Goal: Task Accomplishment & Management: Complete application form

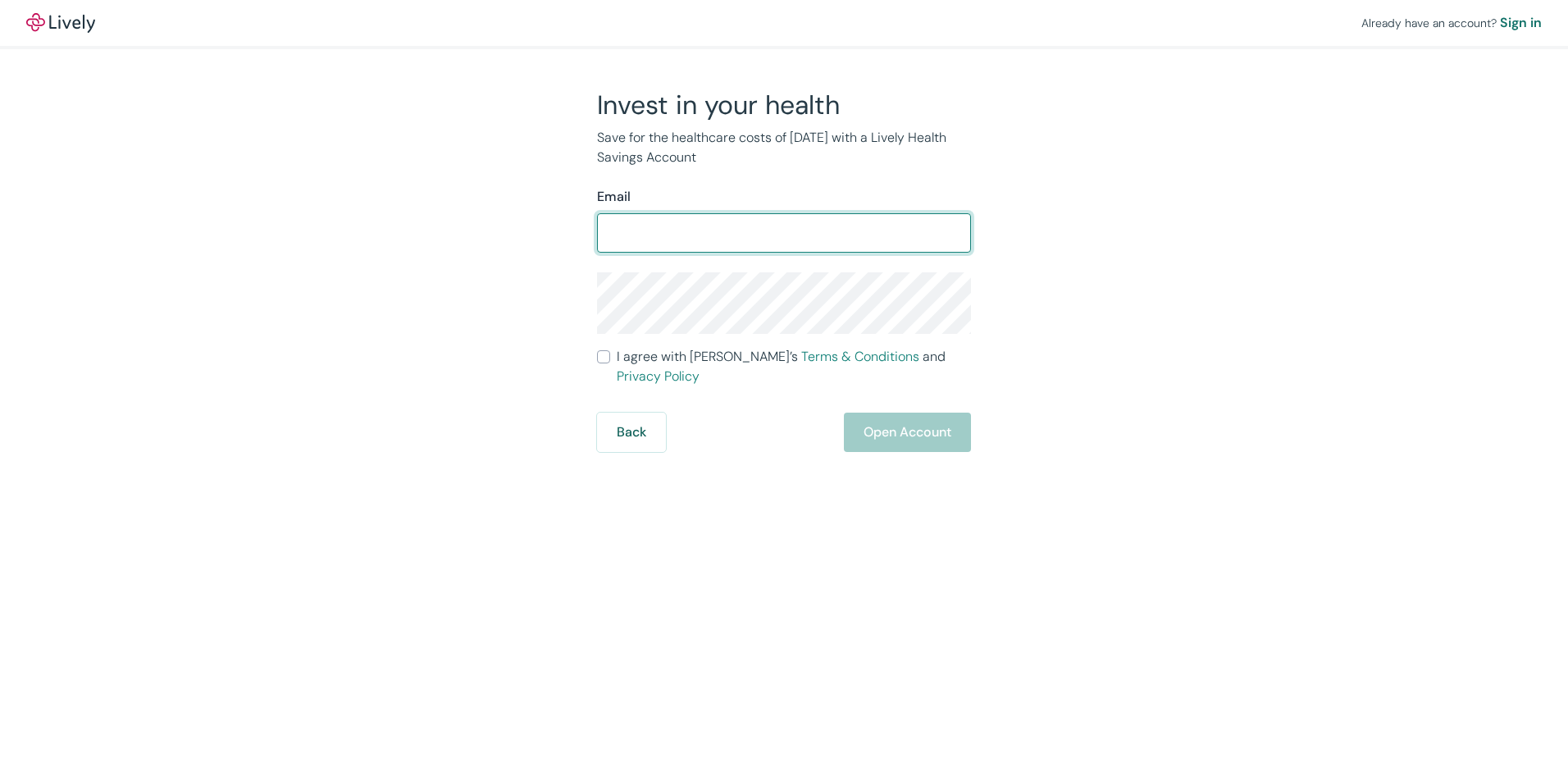
click at [788, 236] on input "Email" at bounding box center [784, 234] width 374 height 33
type input "sandhyasapram113@gmail.com"
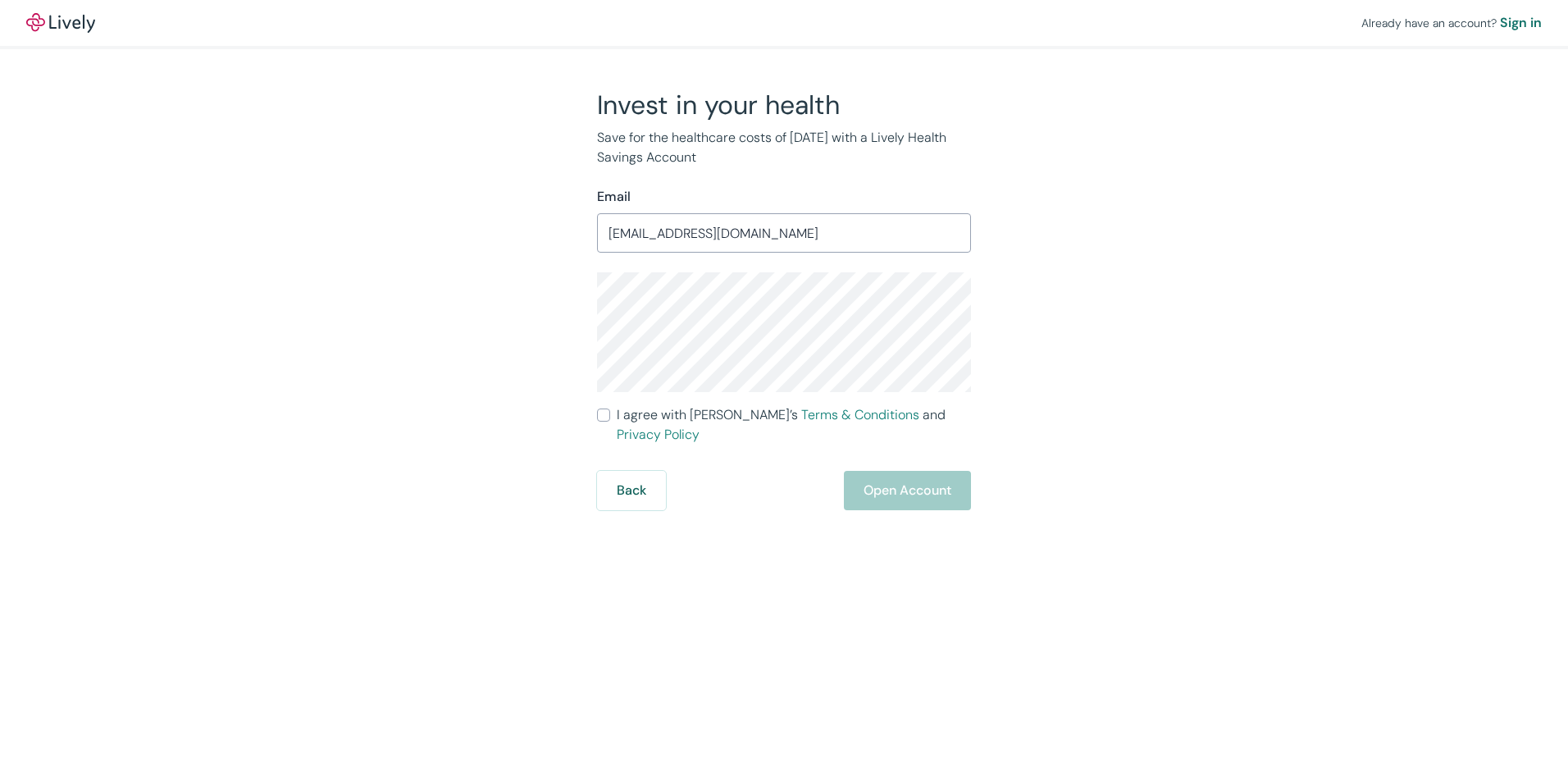
click at [603, 418] on input "I agree with Lively’s Terms & Conditions and Privacy Policy" at bounding box center [604, 415] width 13 height 13
checkbox input "true"
click at [872, 471] on button "Open Account" at bounding box center [907, 491] width 127 height 40
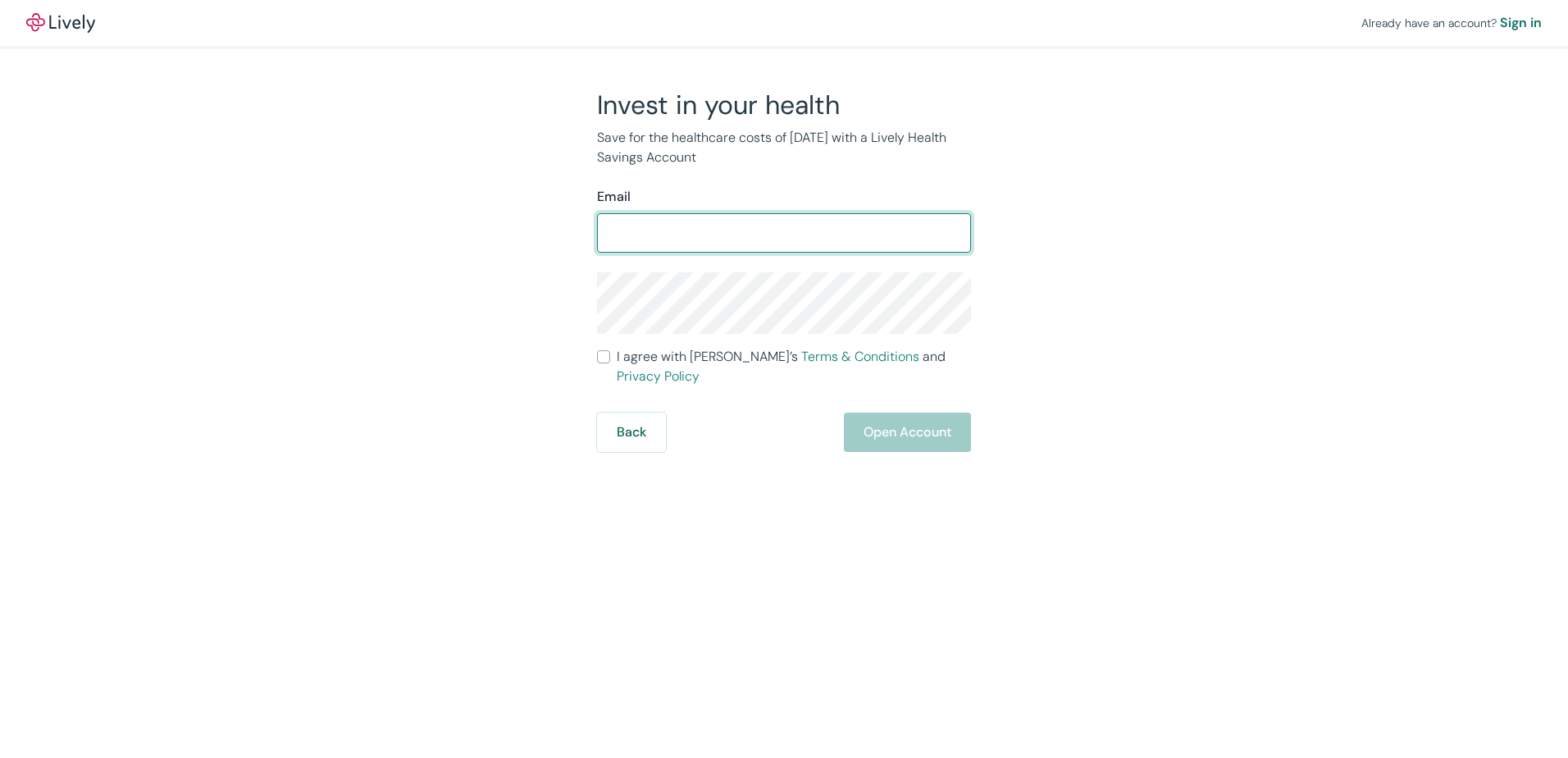
click at [700, 237] on input "Email" at bounding box center [784, 234] width 374 height 33
type input "[EMAIL_ADDRESS][DOMAIN_NAME]"
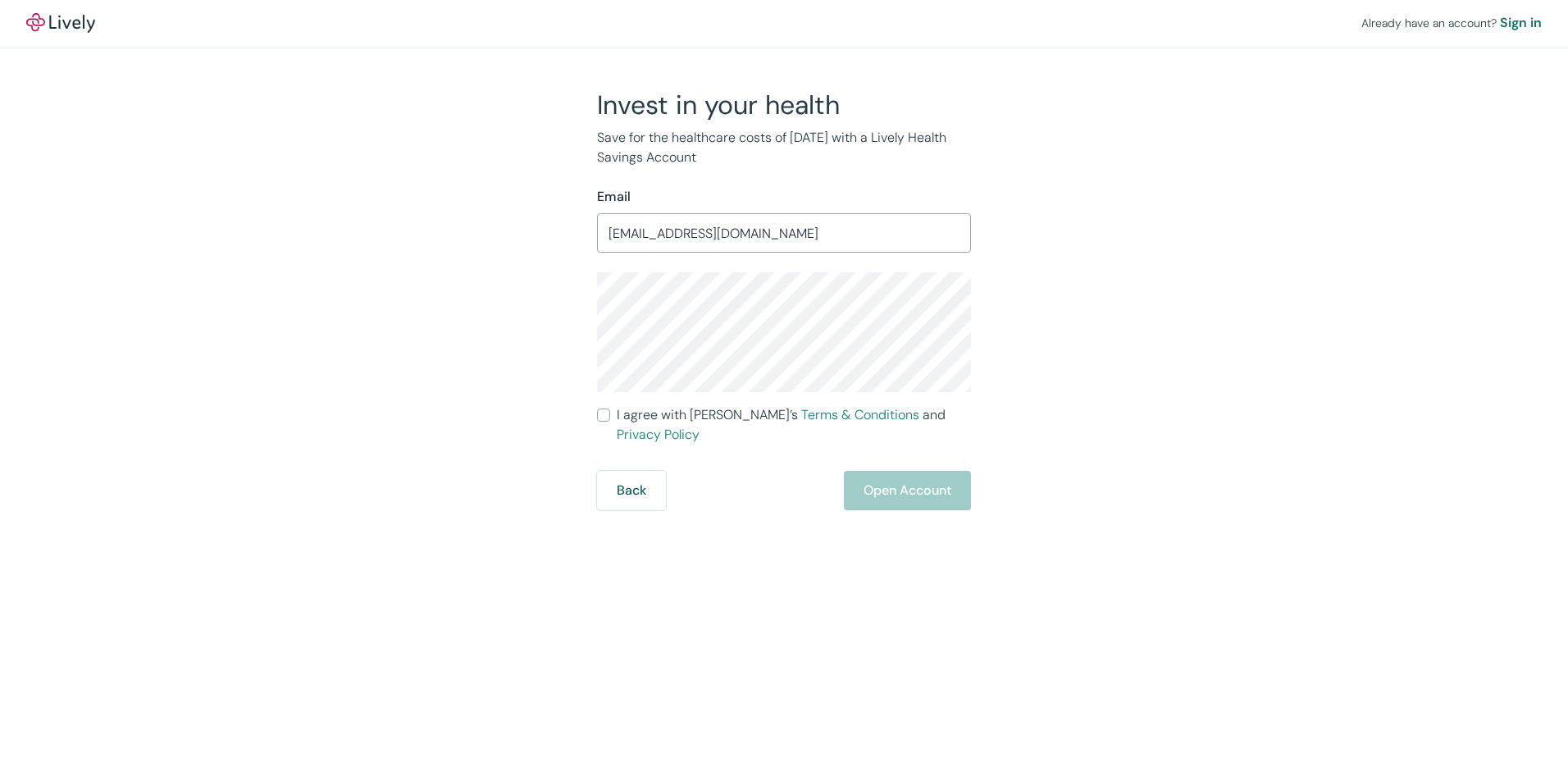
click at [608, 416] on input "I agree with Lively’s Terms & Conditions and Privacy Policy" at bounding box center [604, 415] width 13 height 13
checkbox input "true"
click at [878, 471] on button "Open Account" at bounding box center [907, 491] width 127 height 40
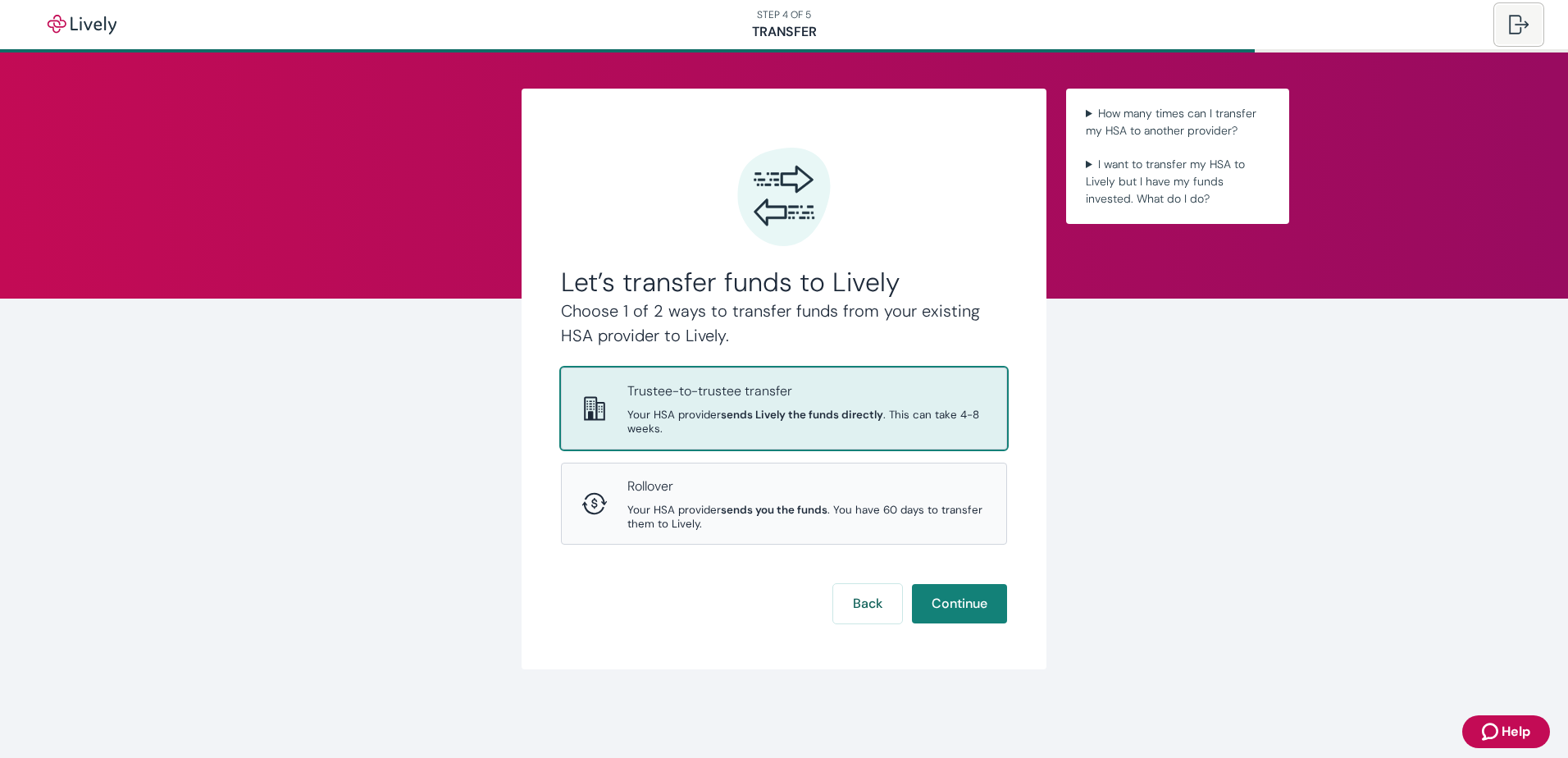
click at [1523, 22] on div at bounding box center [1519, 25] width 20 height 20
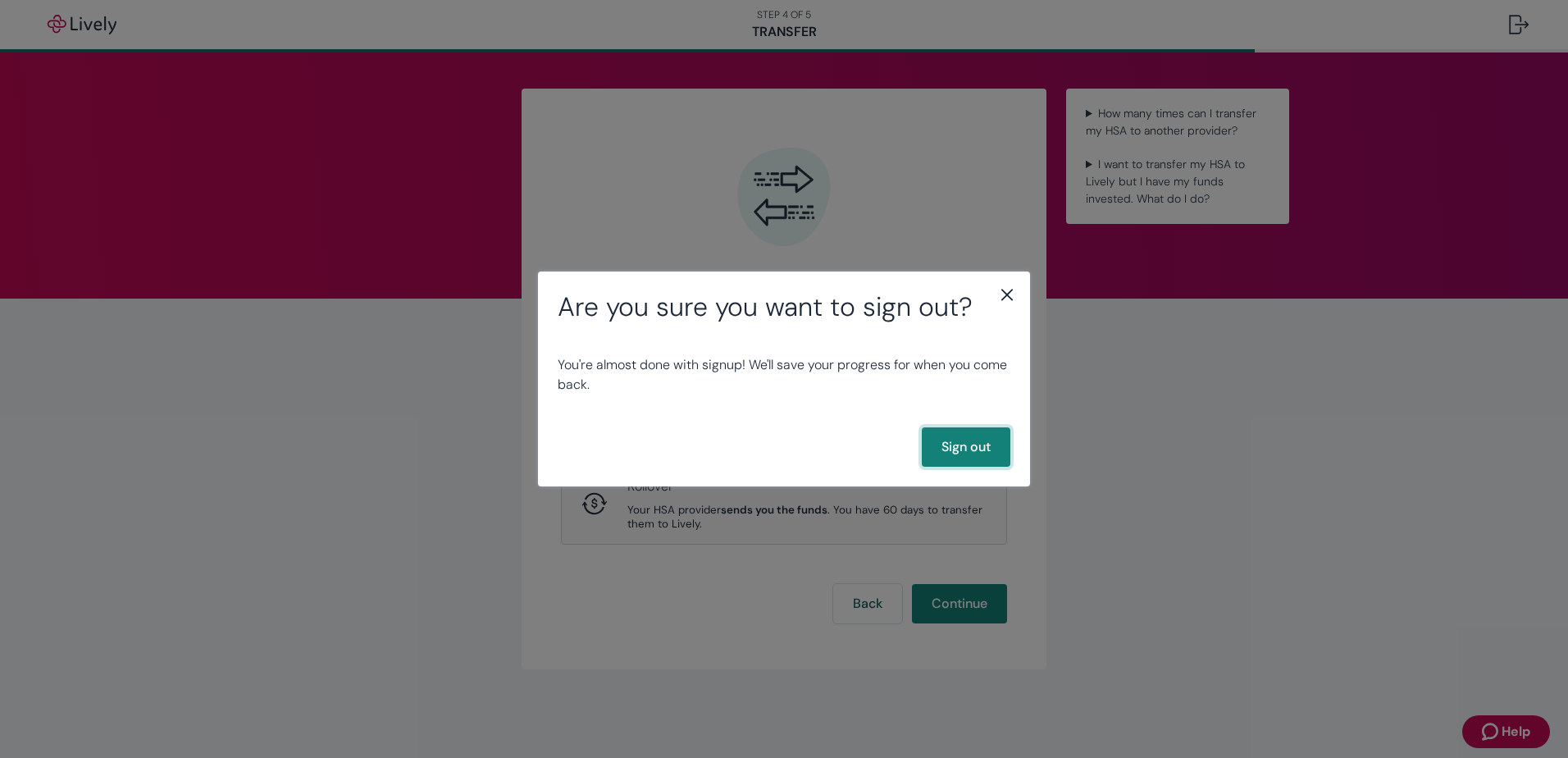
click at [959, 451] on button "Sign out" at bounding box center [965, 447] width 89 height 40
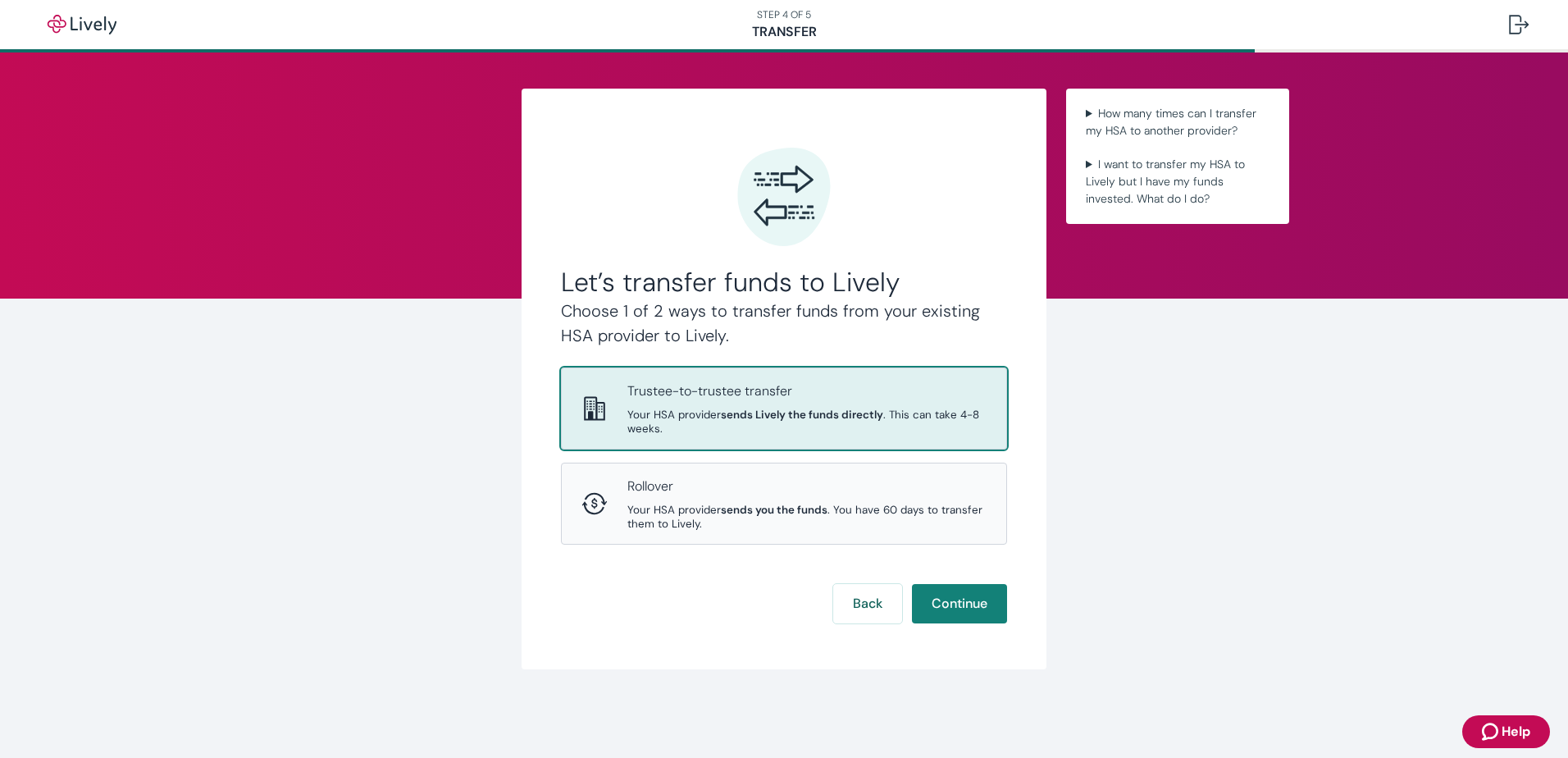
click at [747, 408] on strong "sends Lively the funds directly" at bounding box center [802, 414] width 162 height 14
click at [984, 607] on button "Continue" at bounding box center [960, 604] width 95 height 40
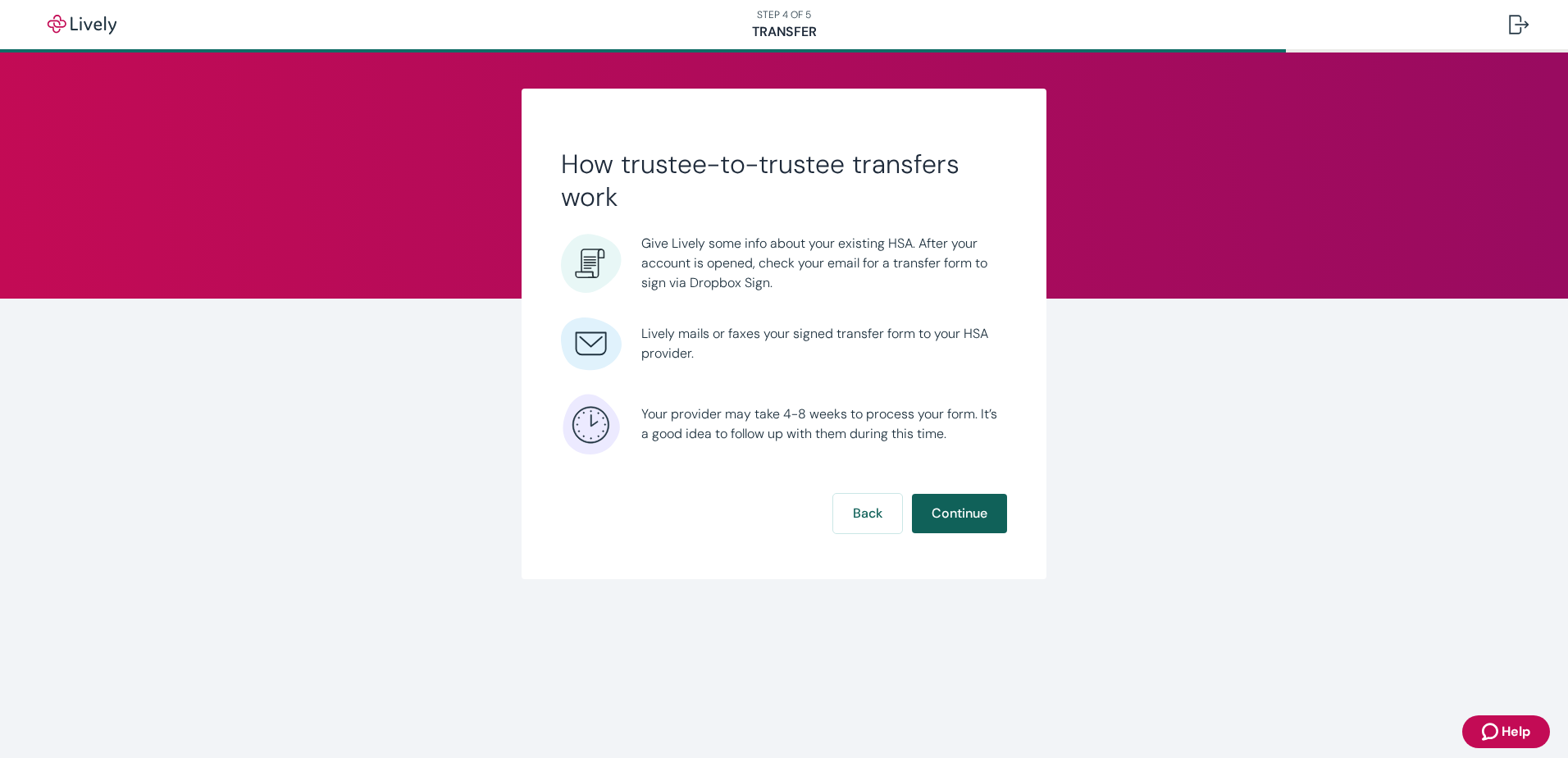
click at [953, 506] on button "Continue" at bounding box center [960, 514] width 95 height 40
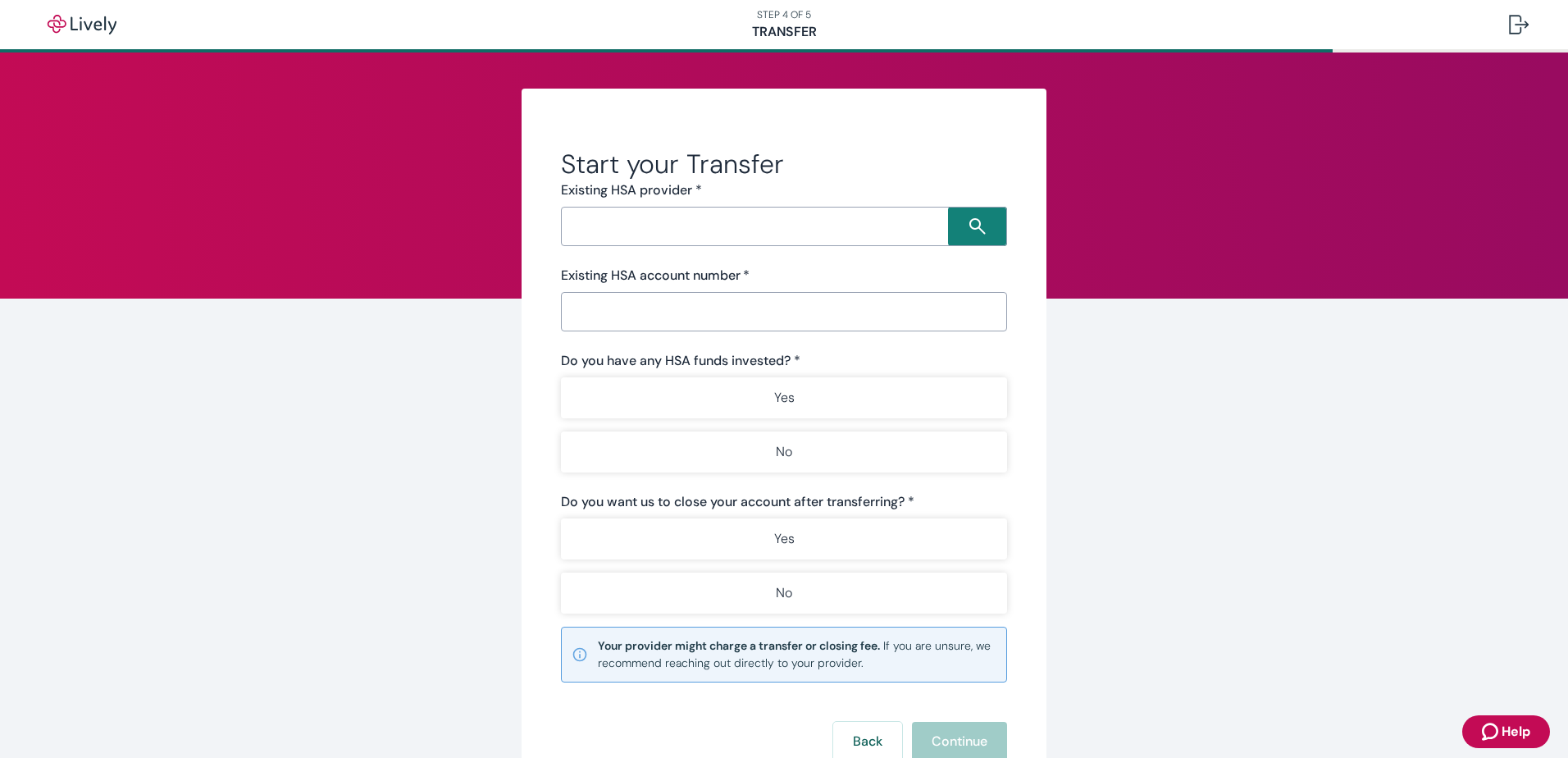
click at [794, 224] on input "Search input" at bounding box center [757, 227] width 382 height 23
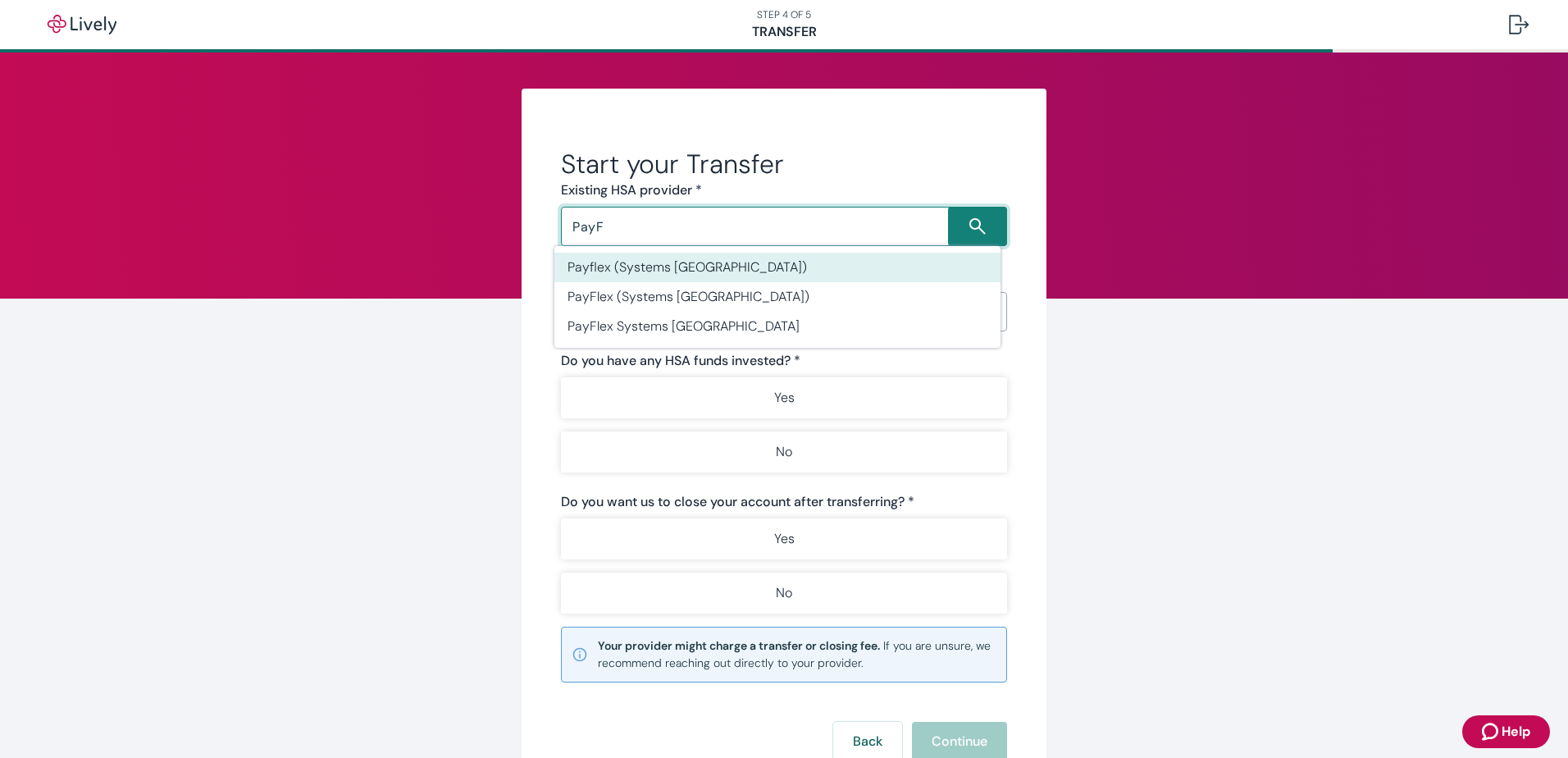
type input "PayF"
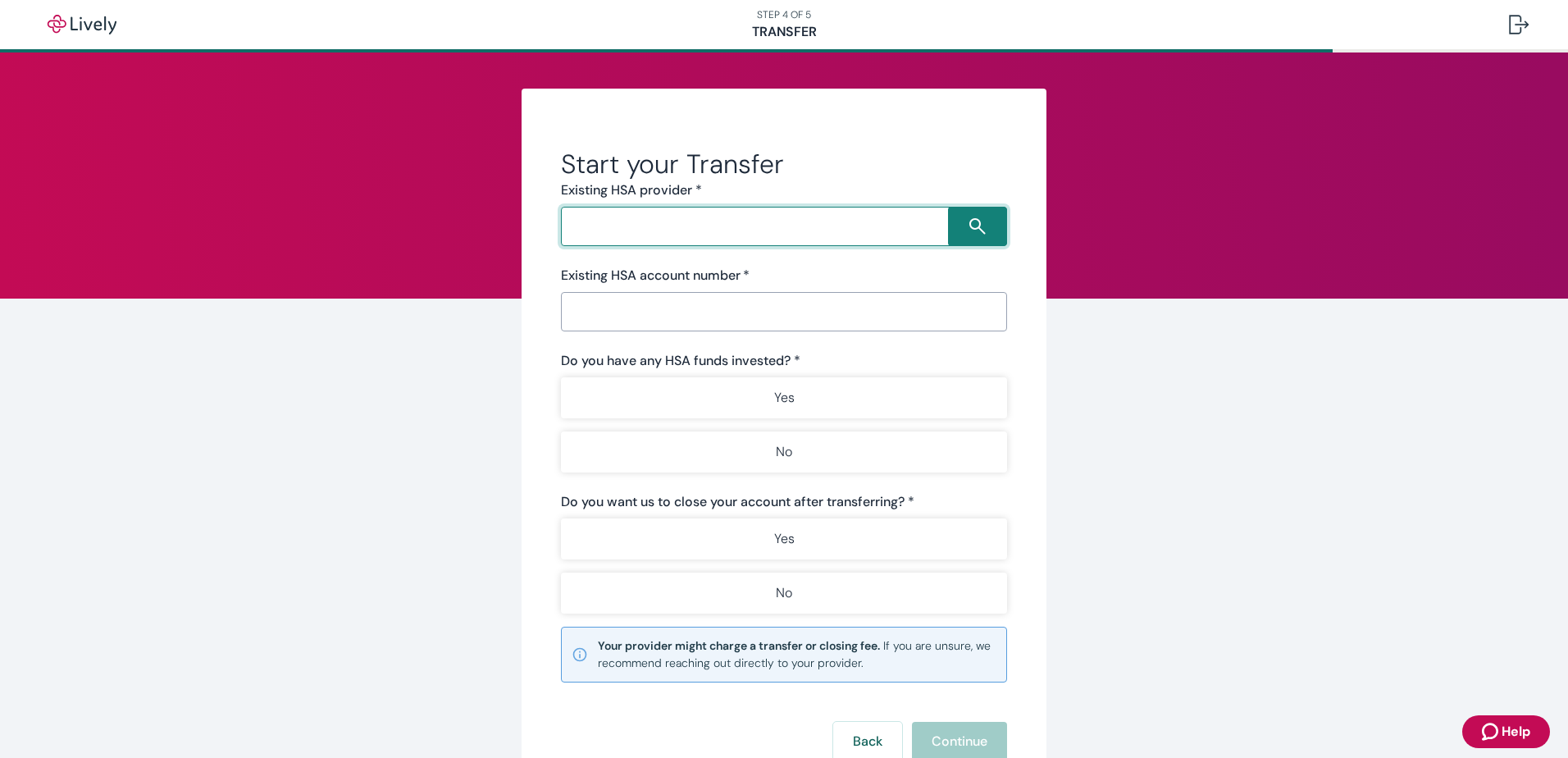
click at [678, 219] on input "Search input" at bounding box center [757, 227] width 382 height 23
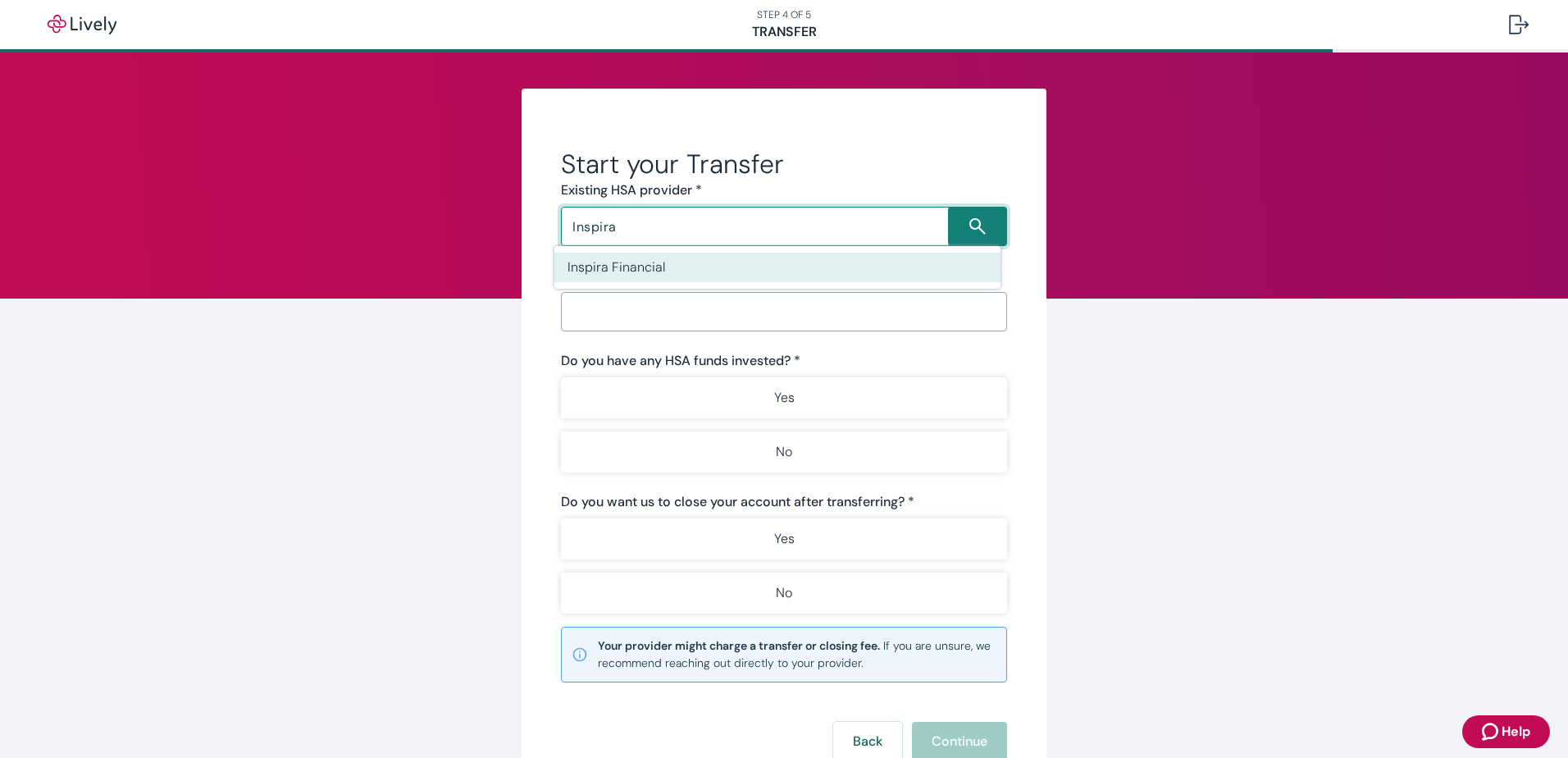
click at [642, 263] on li "Inspira Financial" at bounding box center [777, 268] width 446 height 30
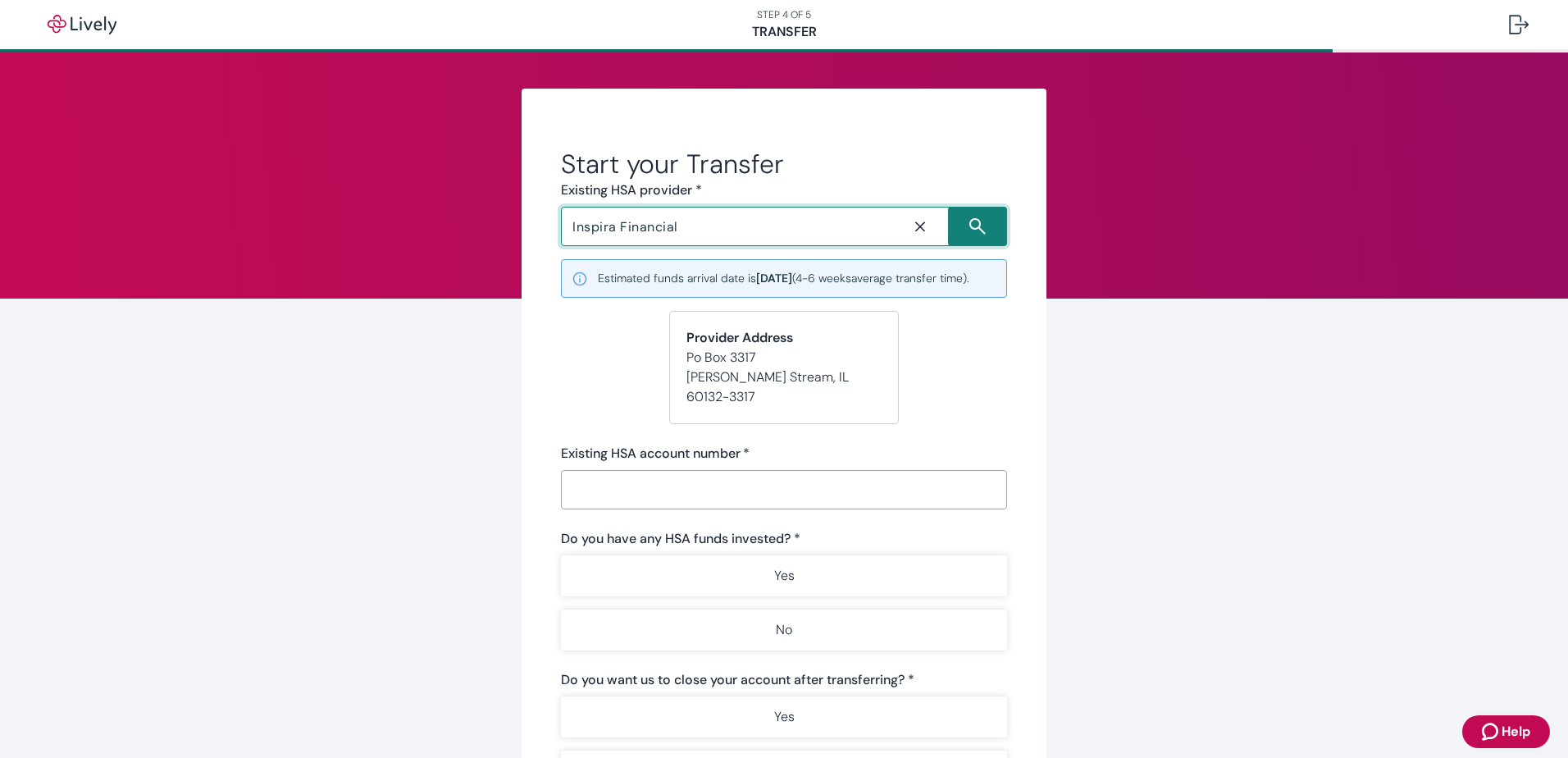
type input "Inspira Financial"
click at [1185, 510] on div "Start your Transfer Existing HSA provider * Inspira Financial ​ Estimated funds…" at bounding box center [784, 558] width 1568 height 1011
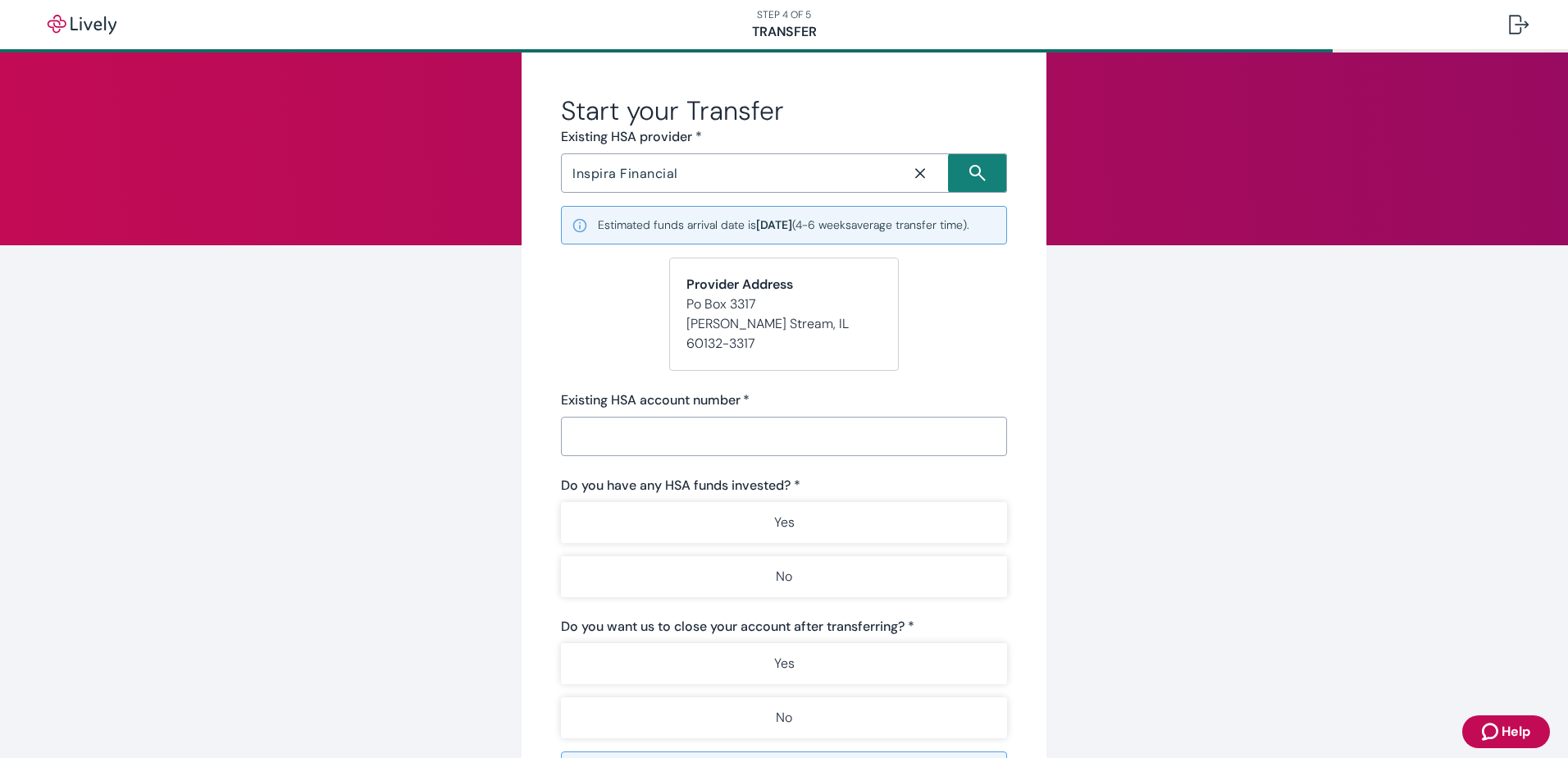
scroll to position [82, 0]
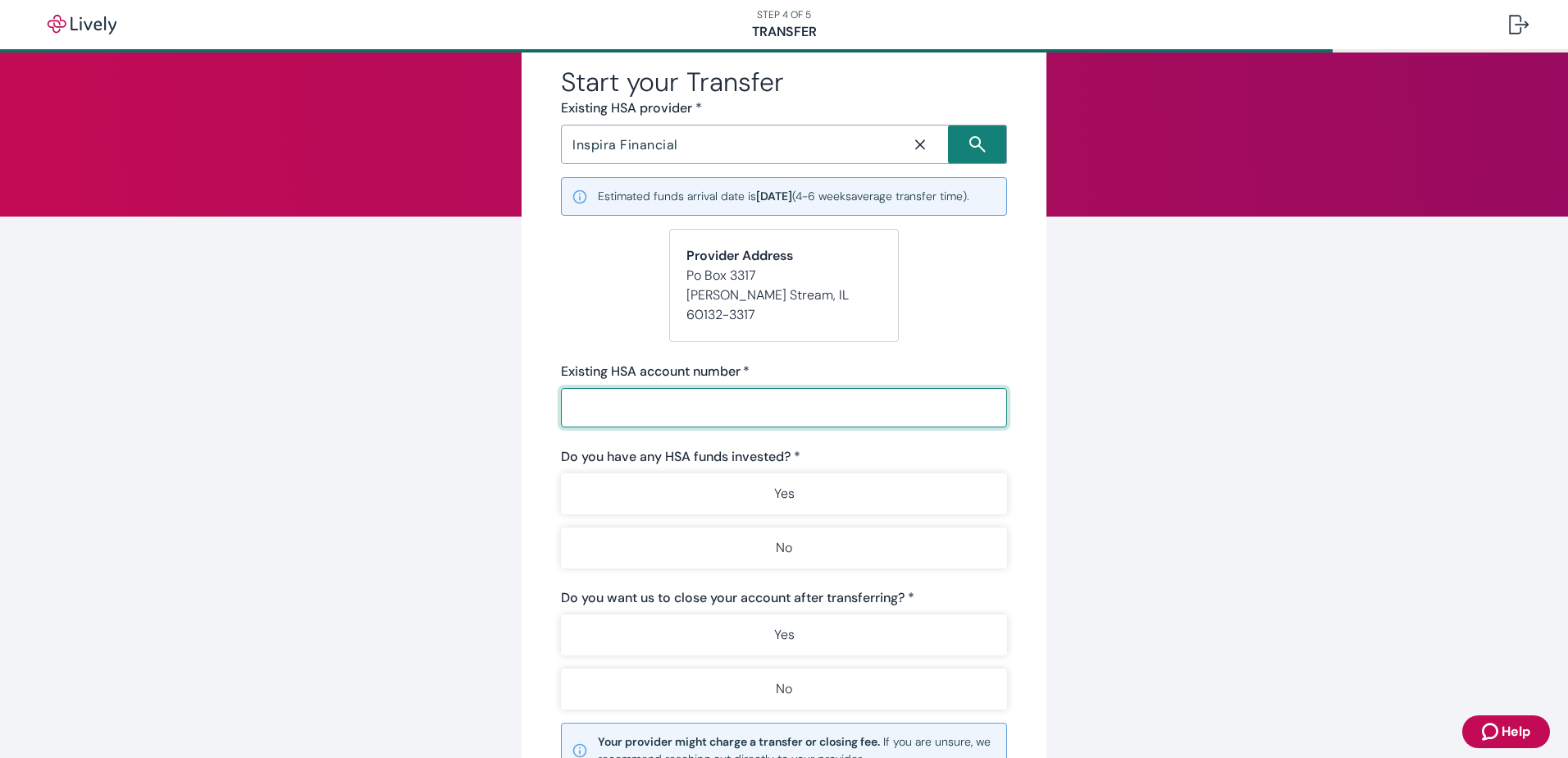
click at [709, 398] on input "Existing HSA account number   *" at bounding box center [784, 408] width 446 height 33
paste input "74250009018028016"
type input "74250009018028016"
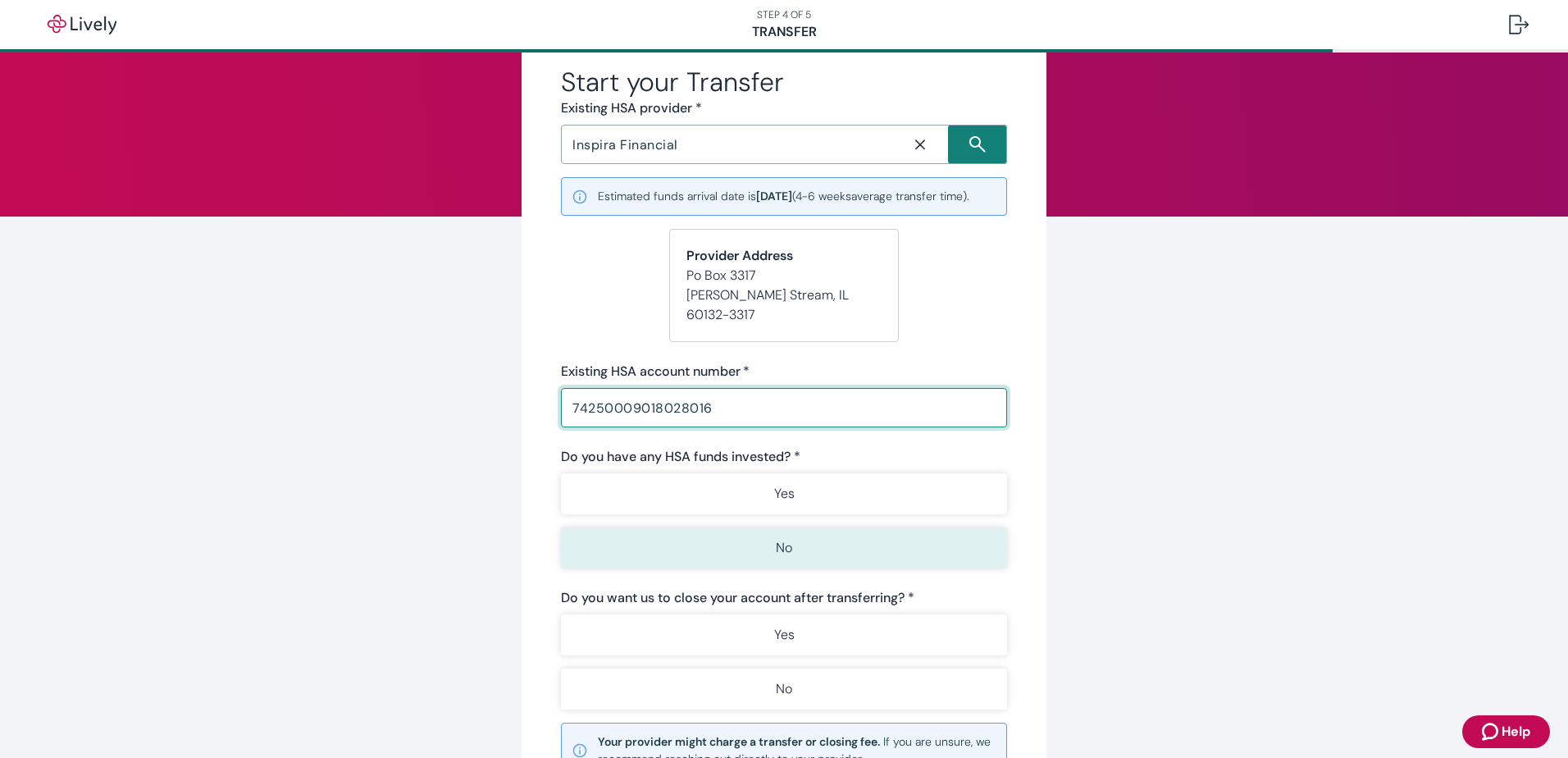
click at [767, 553] on button "No" at bounding box center [784, 548] width 446 height 41
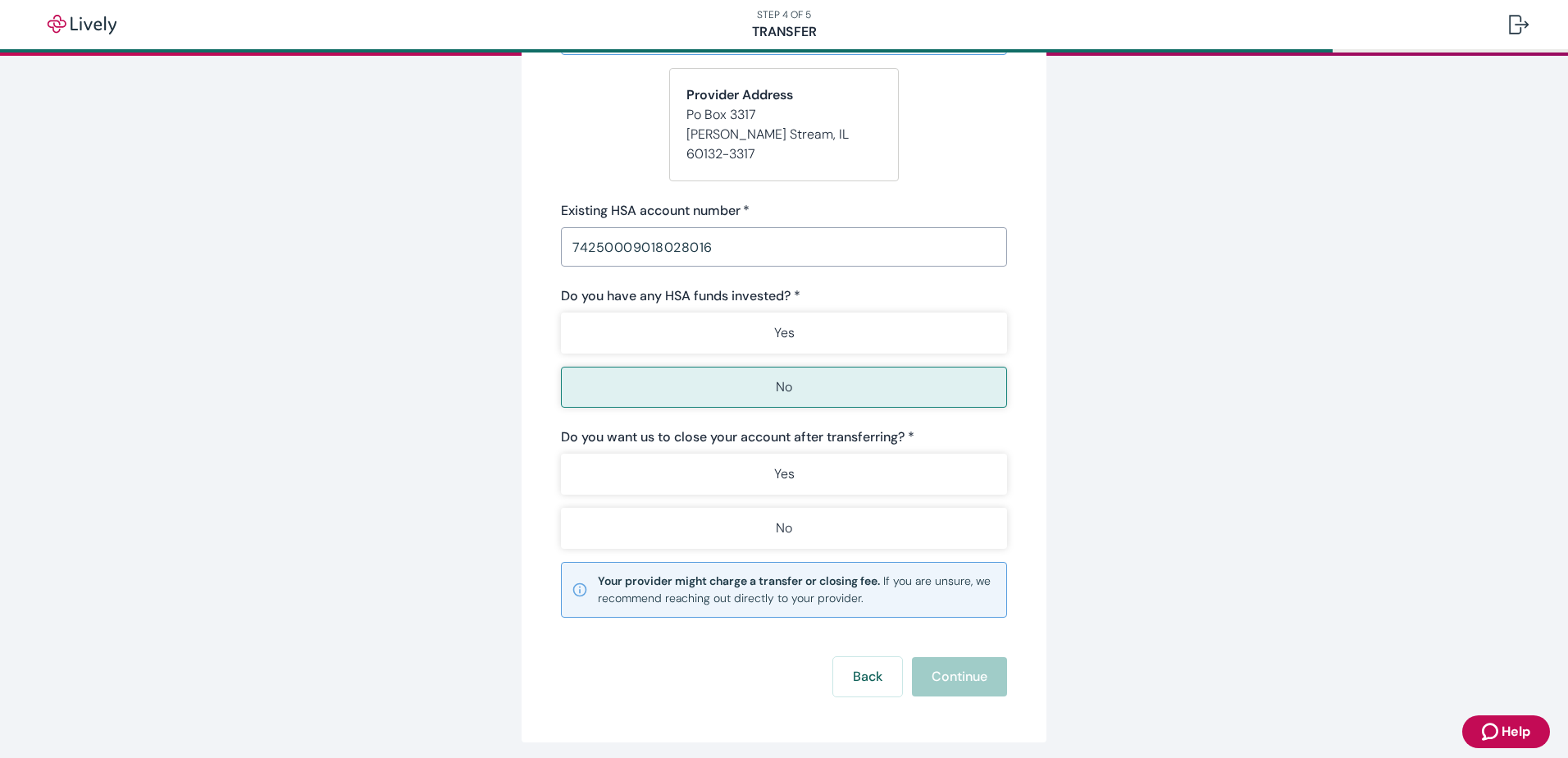
scroll to position [246, 0]
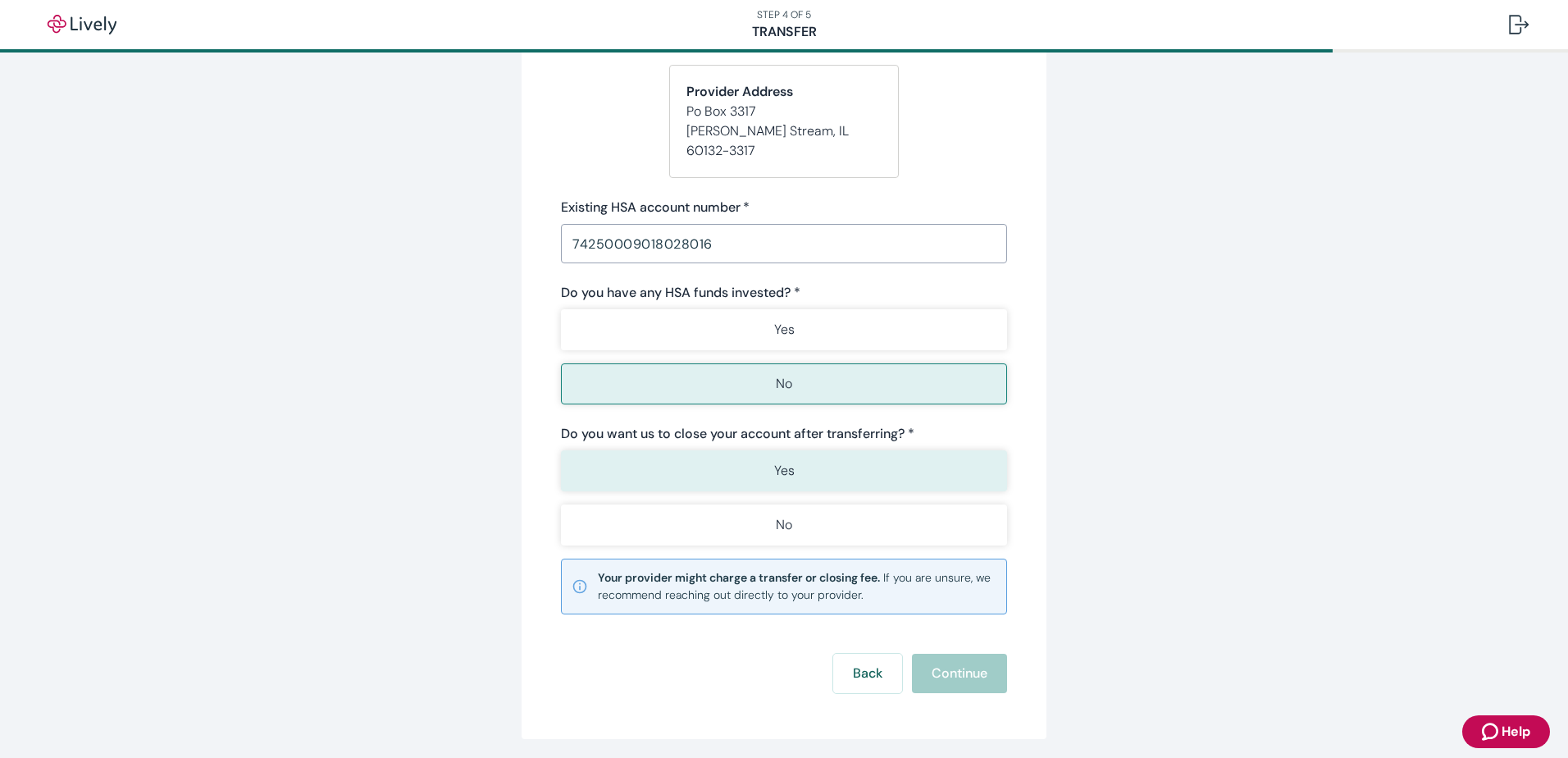
click at [781, 471] on p "Yes" at bounding box center [784, 471] width 21 height 20
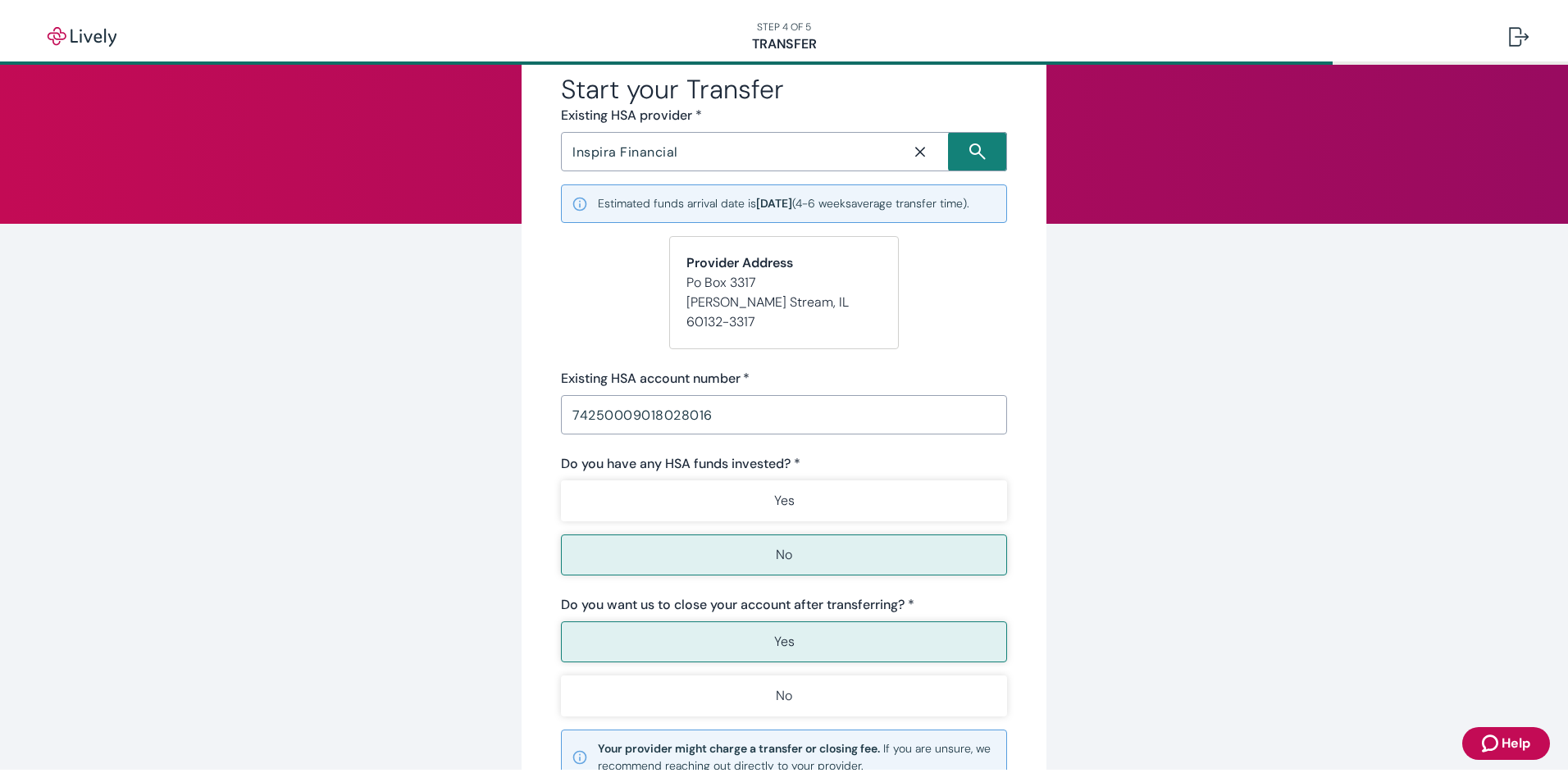
scroll to position [91, 0]
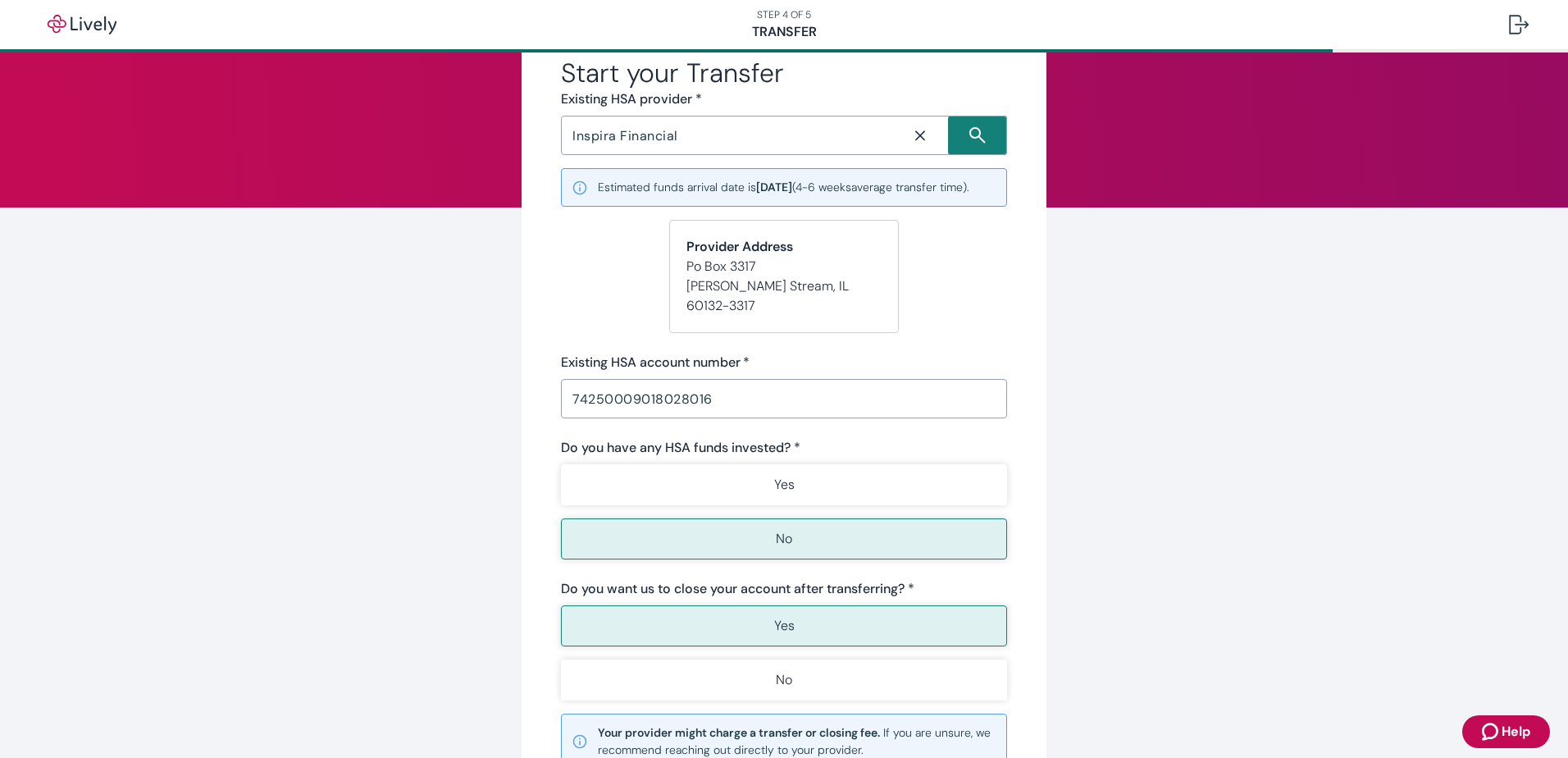
type button "true"
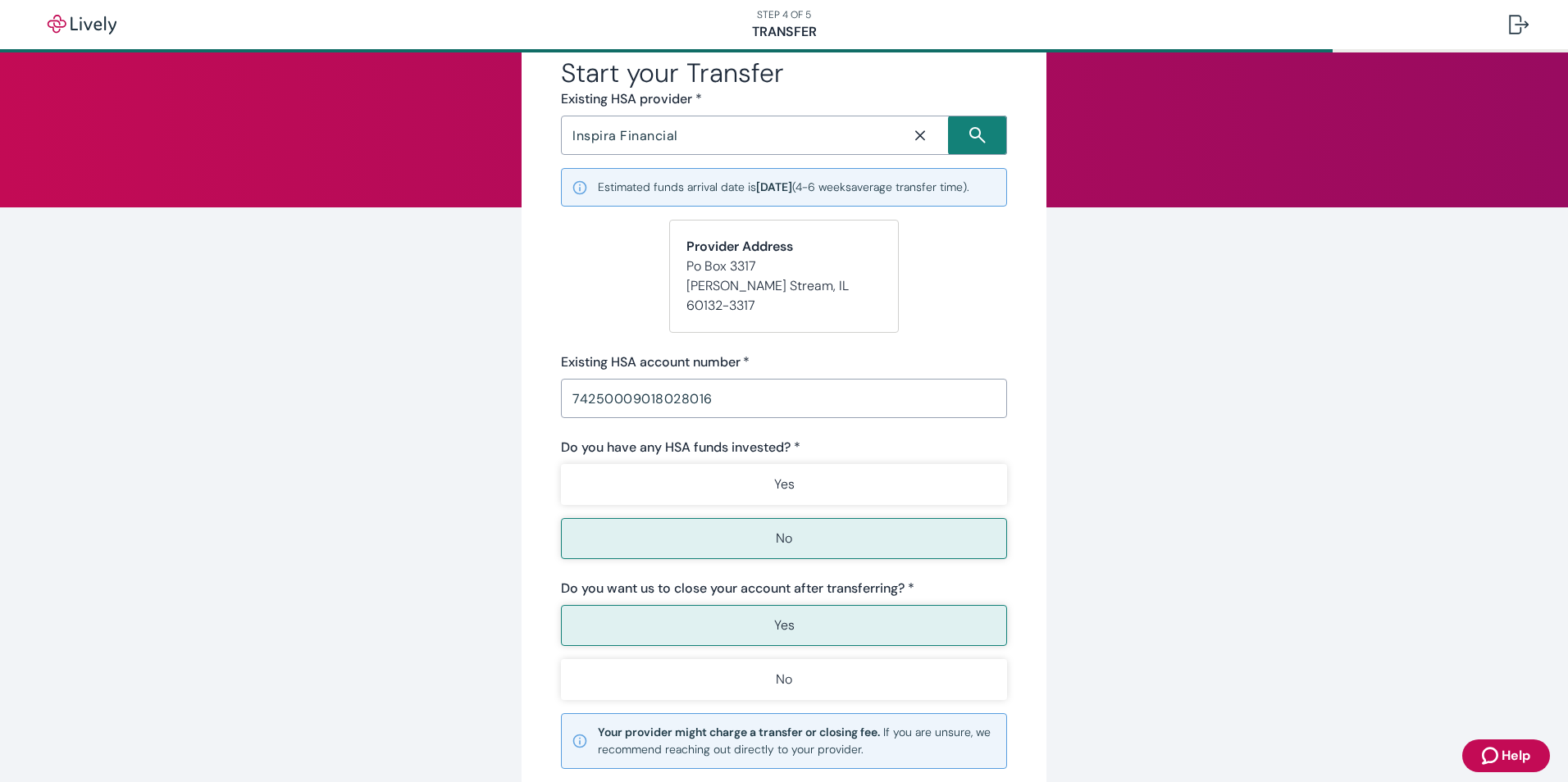
click at [1160, 548] on div "Start your Transfer Existing HSA provider * Inspira Financial ​ Estimated funds…" at bounding box center [784, 445] width 787 height 896
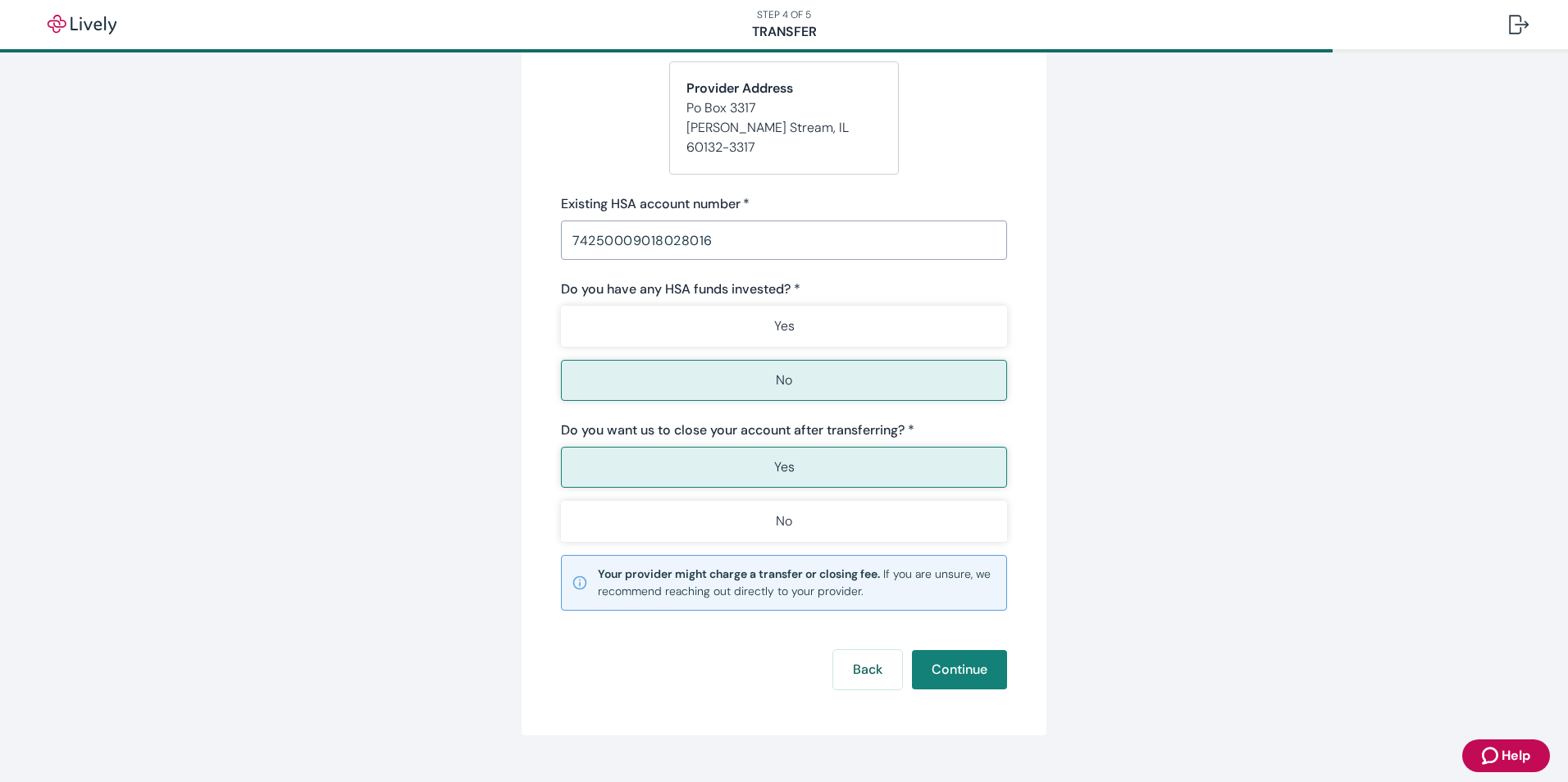
scroll to position [255, 0]
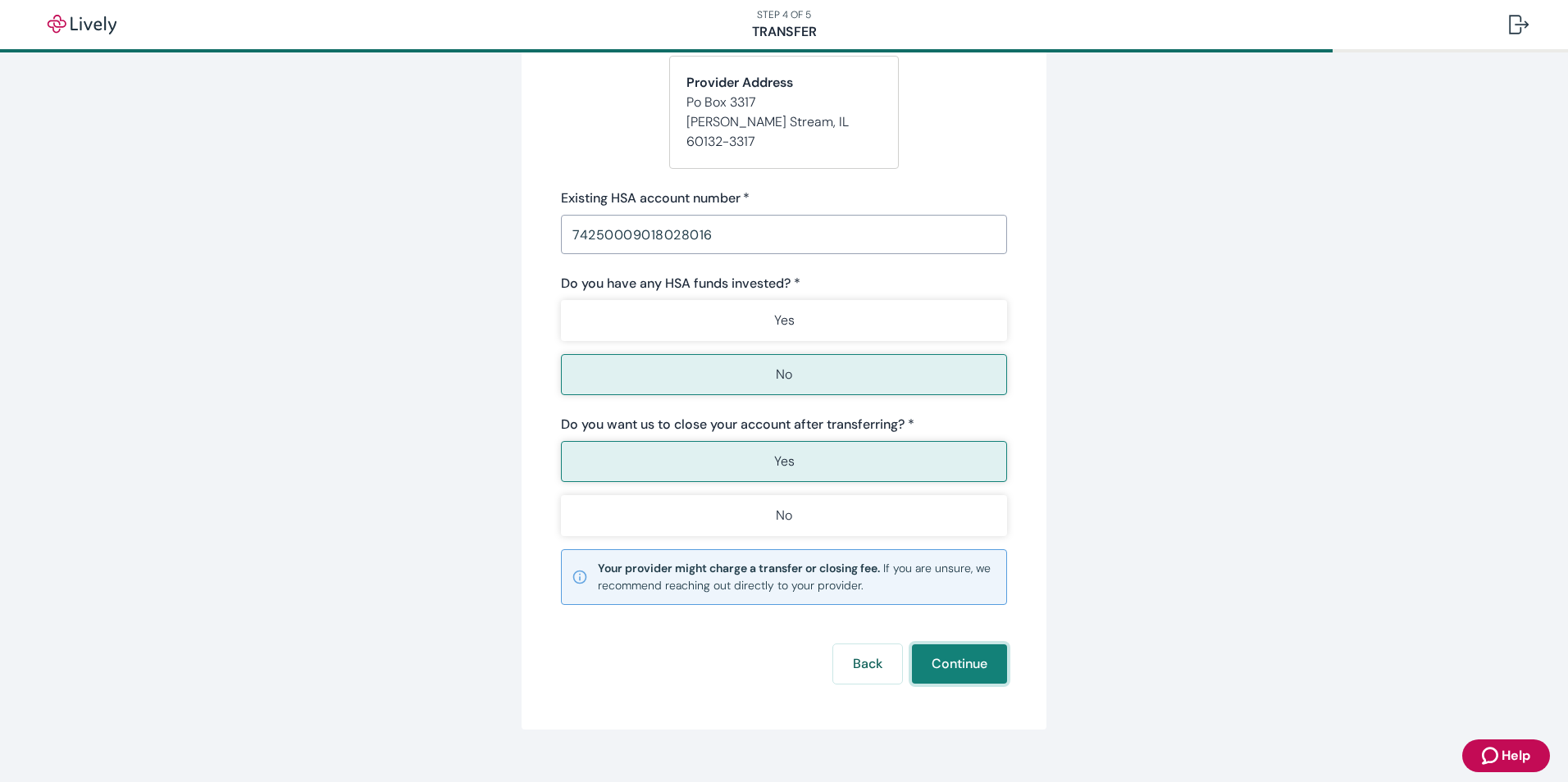
click at [968, 660] on button "Continue" at bounding box center [960, 664] width 95 height 40
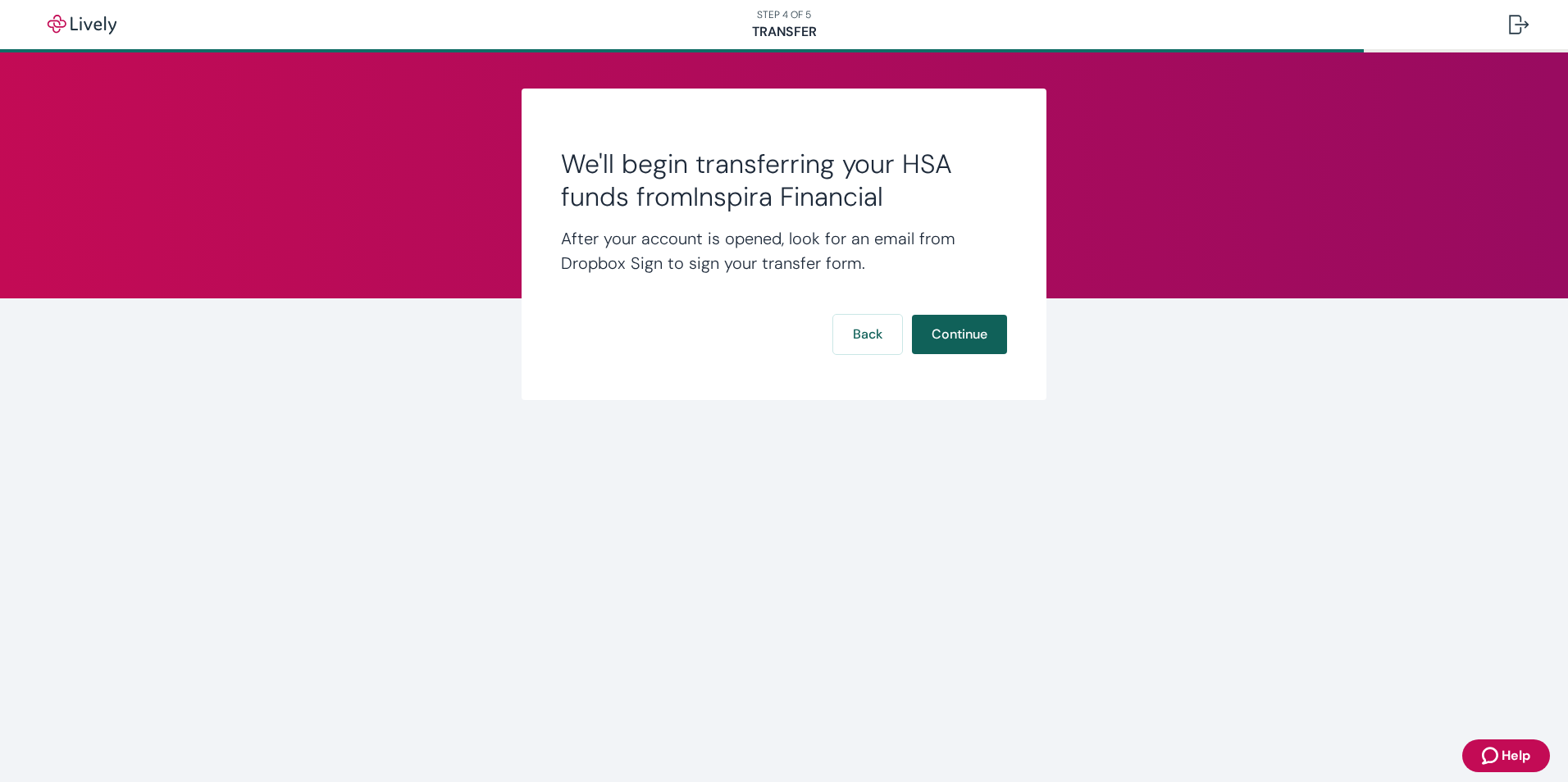
click at [950, 333] on button "Continue" at bounding box center [960, 334] width 95 height 40
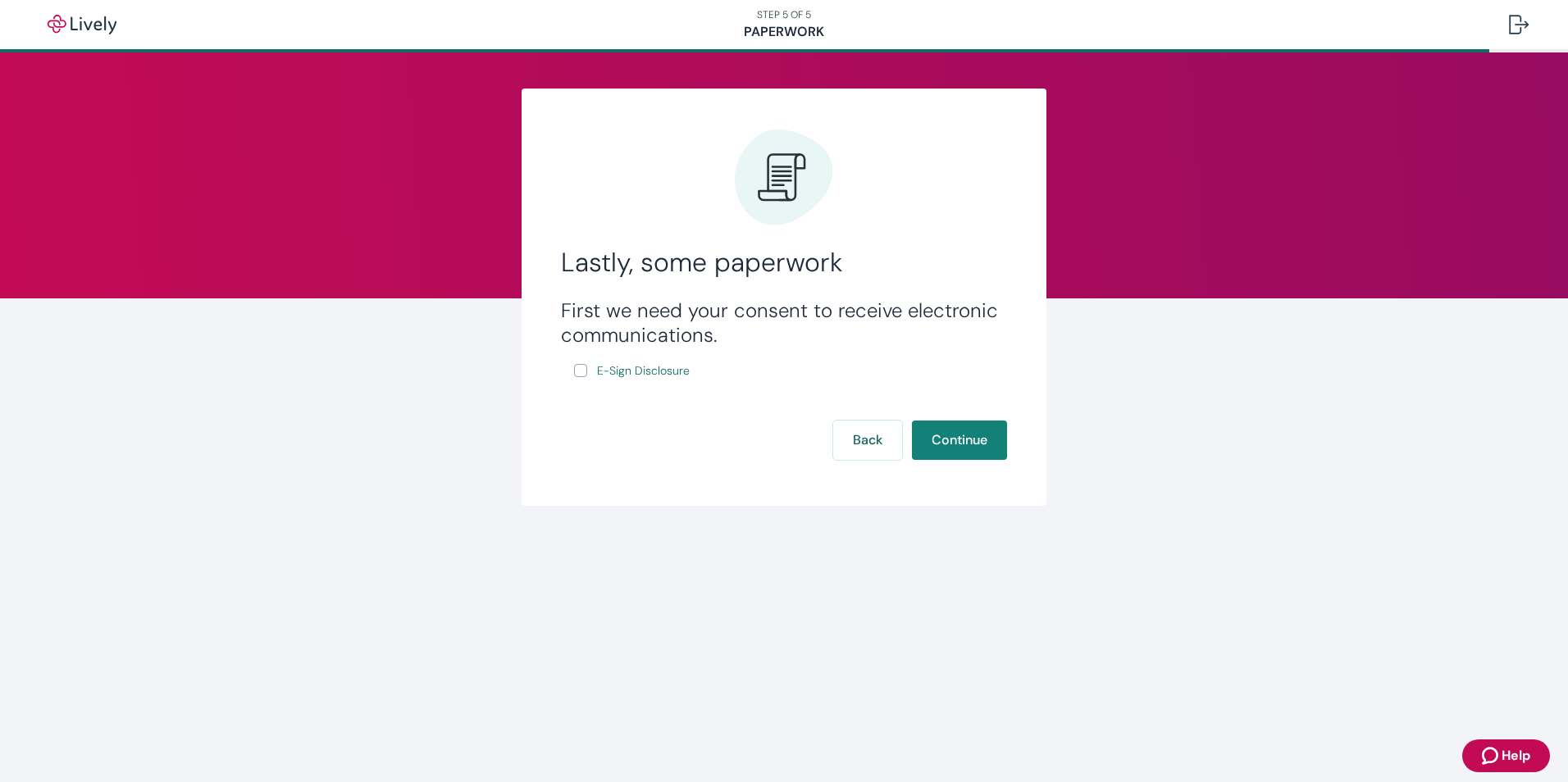
click at [577, 371] on input "E-Sign Disclosure" at bounding box center [580, 371] width 13 height 13
checkbox input "true"
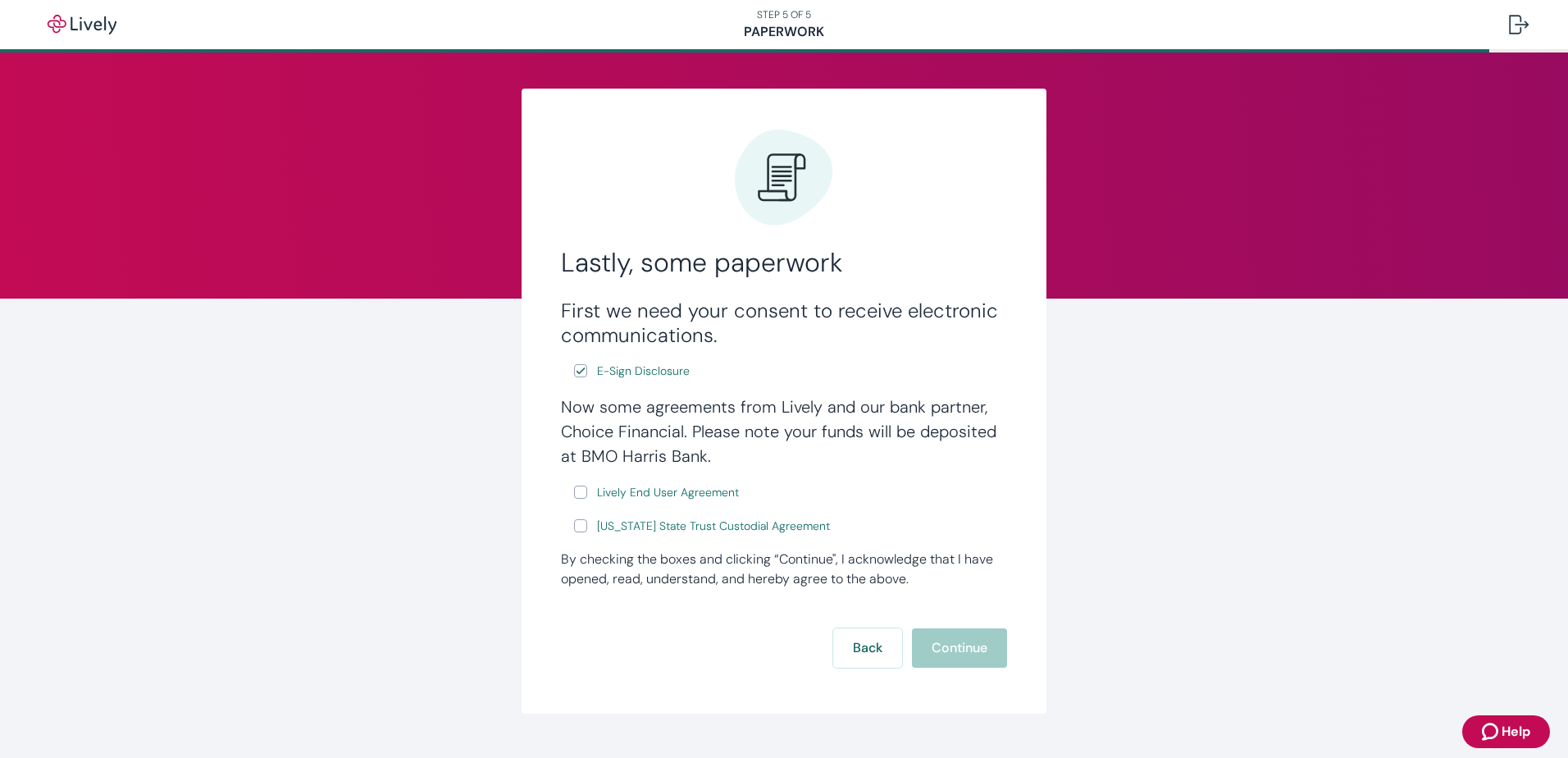
click at [574, 491] on input "Lively End User Agreement" at bounding box center [580, 492] width 13 height 13
checkbox input "true"
click at [577, 525] on input "Wyoming State Trust Custodial Agreement" at bounding box center [580, 526] width 13 height 13
checkbox input "true"
click at [956, 650] on button "Continue" at bounding box center [960, 649] width 95 height 40
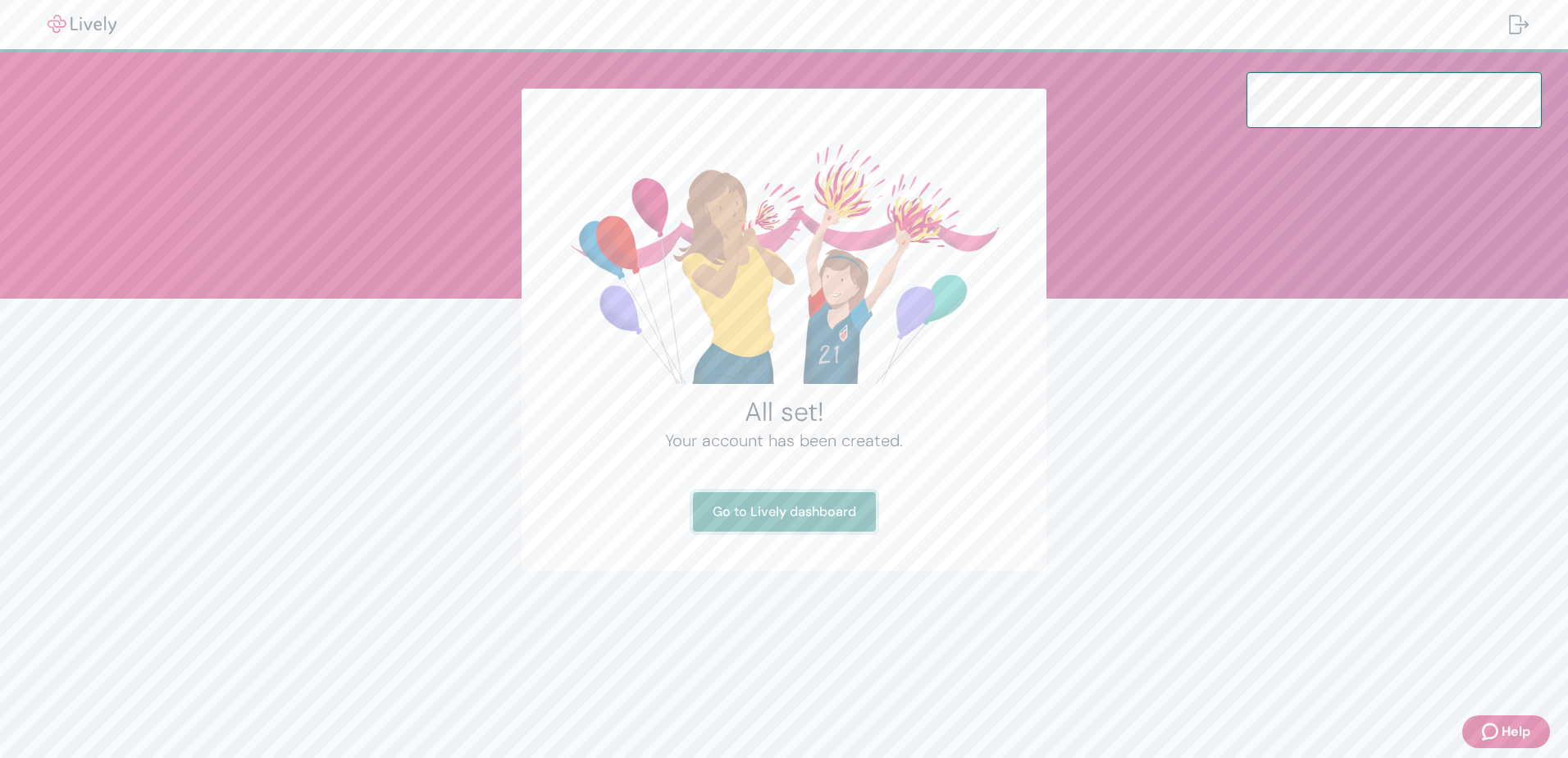
click at [810, 514] on link "Go to Lively dashboard" at bounding box center [784, 512] width 183 height 40
